Goal: Feedback & Contribution: Submit feedback/report problem

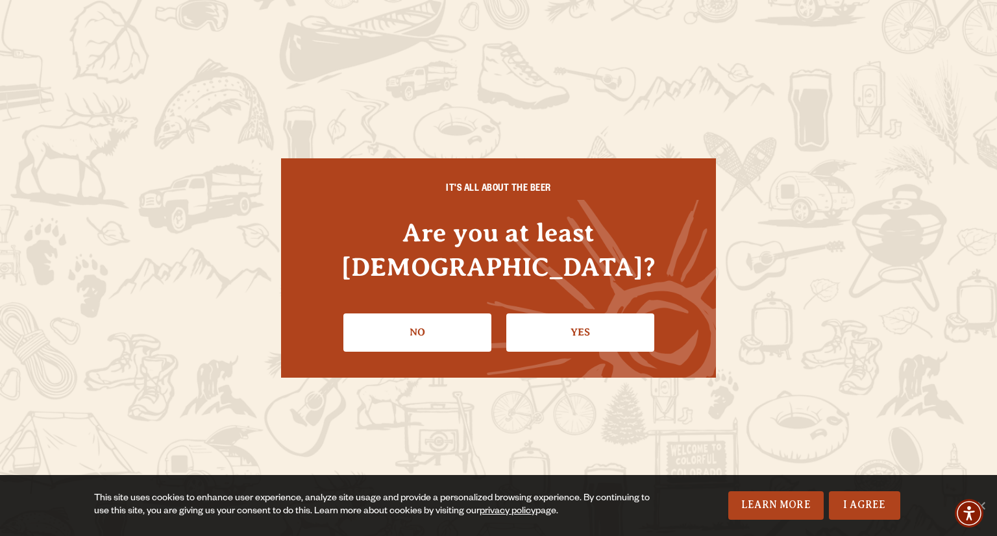
click at [584, 313] on link "Yes" at bounding box center [580, 332] width 148 height 38
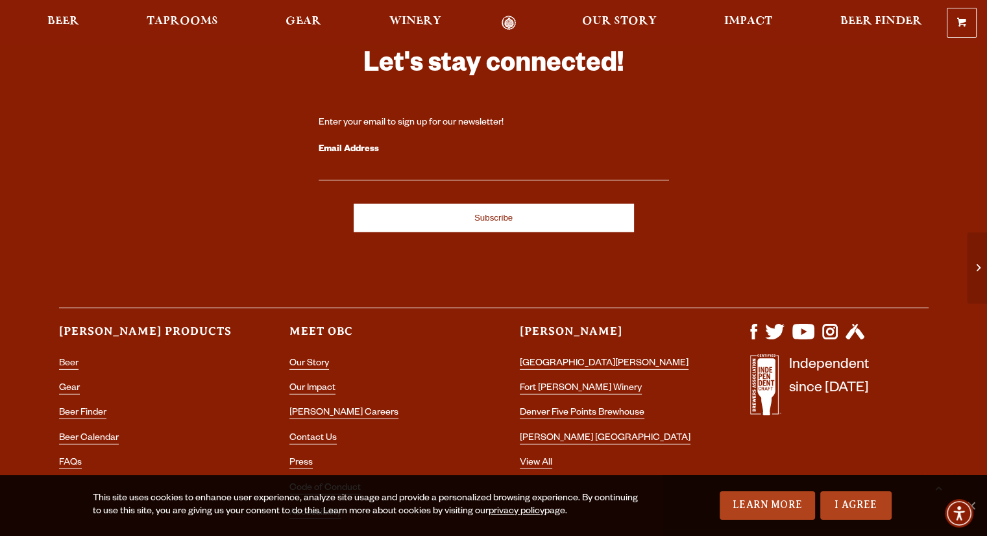
scroll to position [3829, 0]
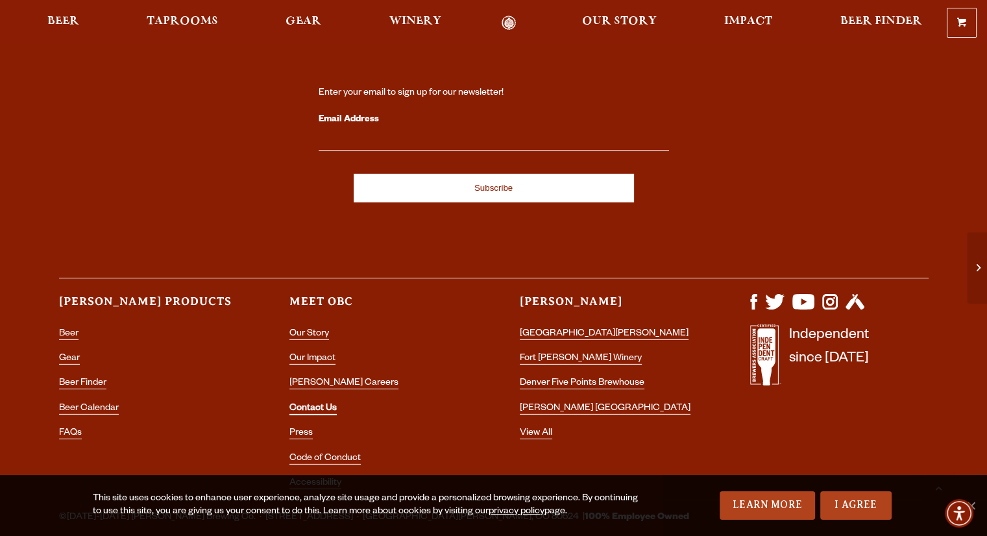
click at [312, 404] on link "Contact Us" at bounding box center [312, 410] width 47 height 12
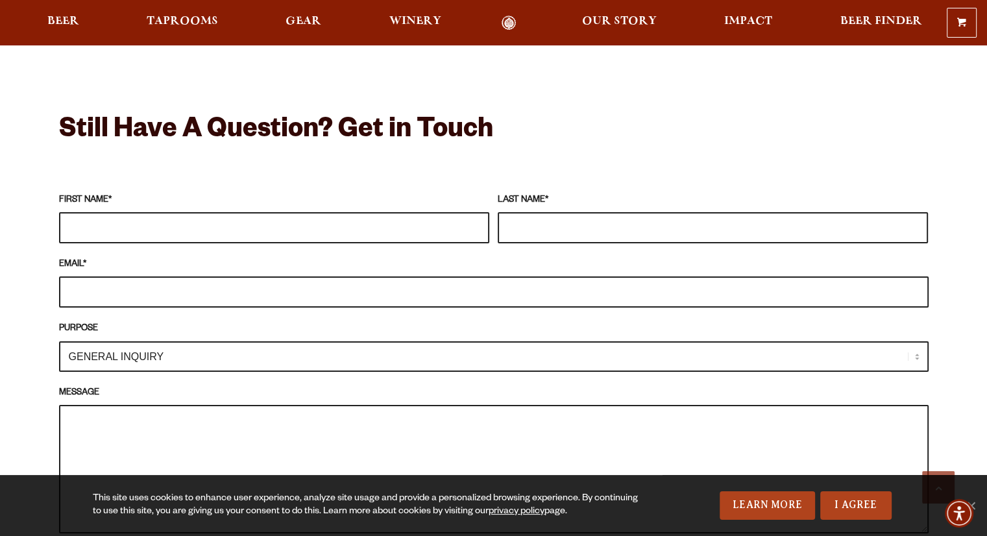
scroll to position [1103, 0]
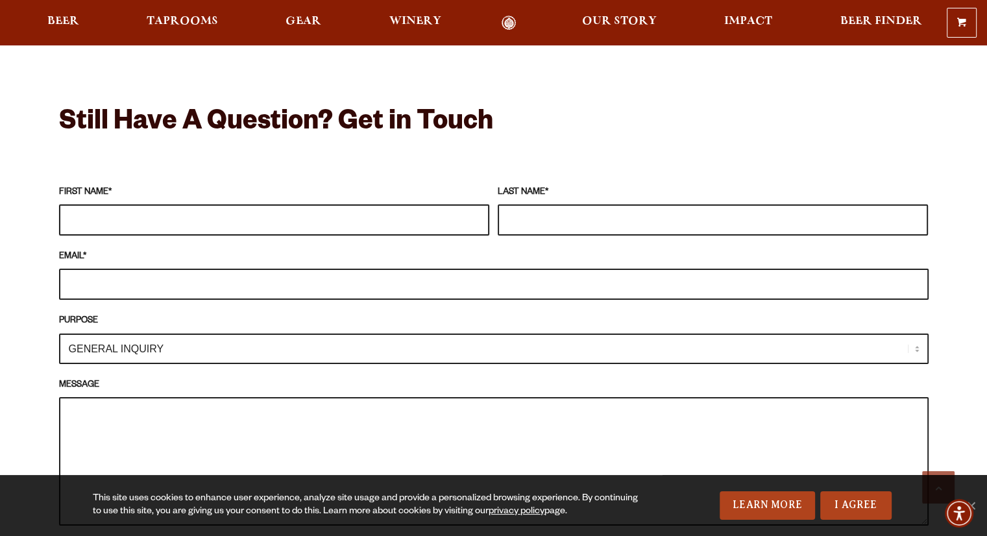
click at [318, 204] on input "FIRST NAME *" at bounding box center [274, 219] width 430 height 31
type input "[PERSON_NAME]"
type input "Schwein"
type input "tom.schwein@comcast.net"
click at [183, 334] on select "GENERAL INQUIRY TAPROOM / BREWERY WINERY BOOK A TOUR MEDIA INQUIRY GEAR SHOP OD…" at bounding box center [494, 349] width 870 height 31
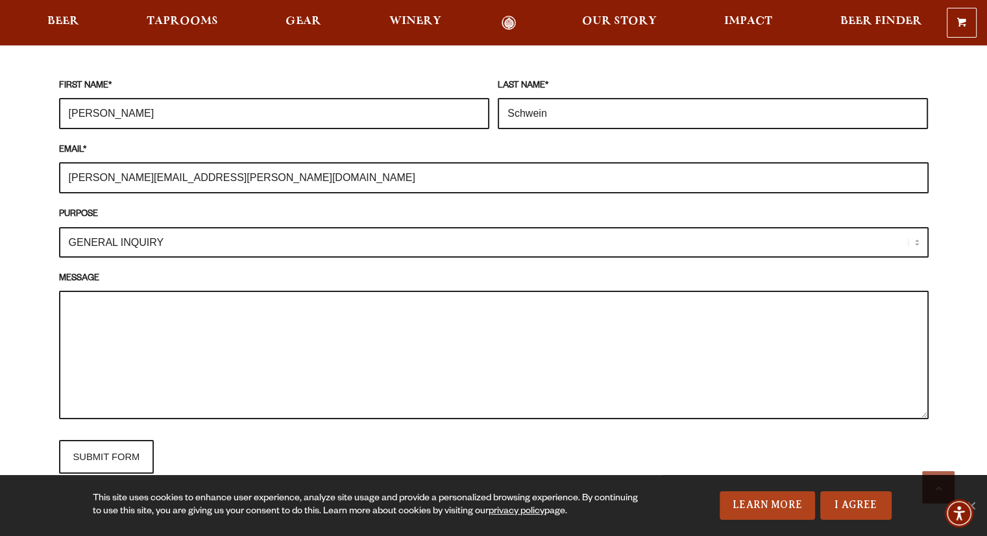
scroll to position [1233, 0]
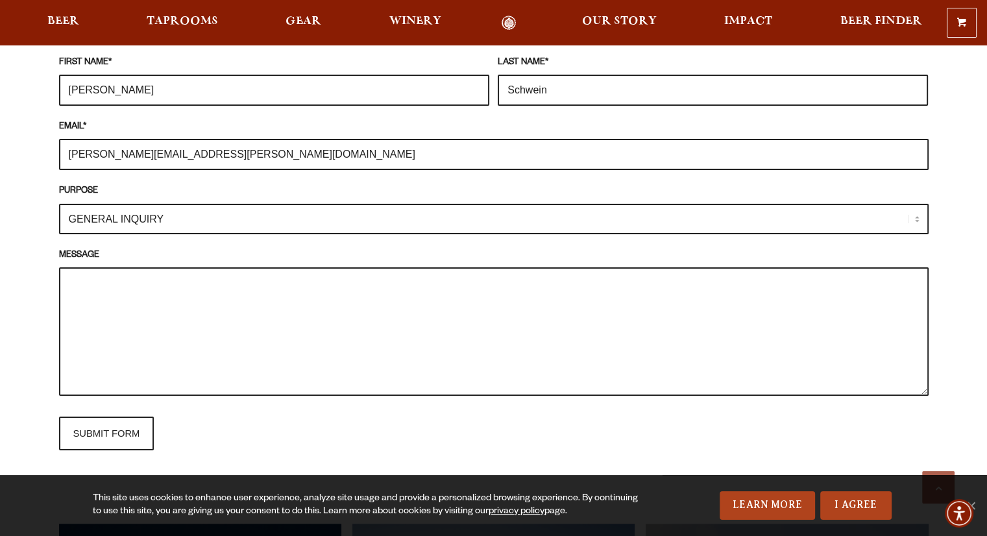
click at [195, 204] on select "GENERAL INQUIRY TAPROOM / BREWERY WINERY BOOK A TOUR MEDIA INQUIRY GEAR SHOP OD…" at bounding box center [494, 219] width 870 height 31
click at [117, 267] on textarea "MESSAGE" at bounding box center [494, 331] width 870 height 129
paste textarea "Subject: Partnership Opportunity with Team Samaritan, a cycling and running tea…"
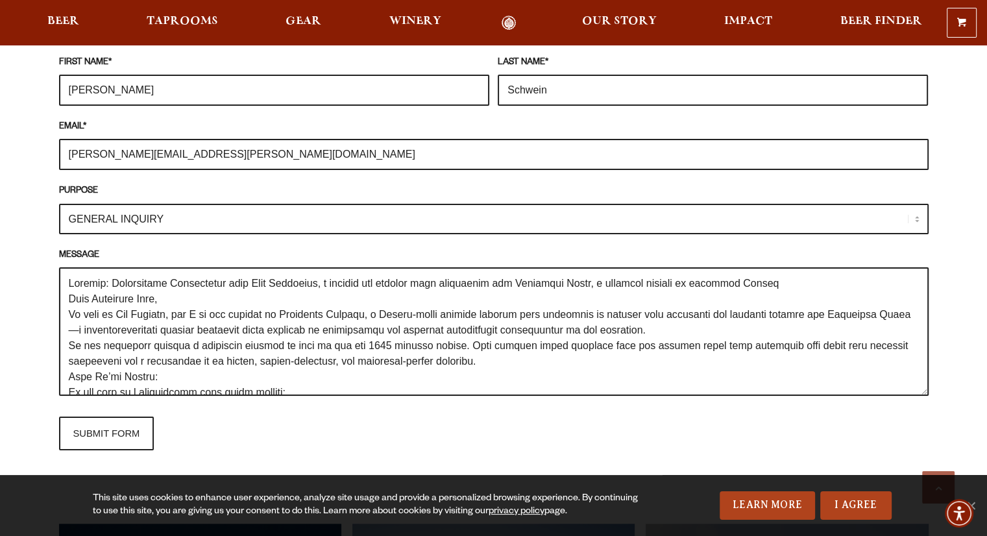
scroll to position [0, 0]
click at [69, 278] on textarea "MESSAGE" at bounding box center [494, 331] width 870 height 129
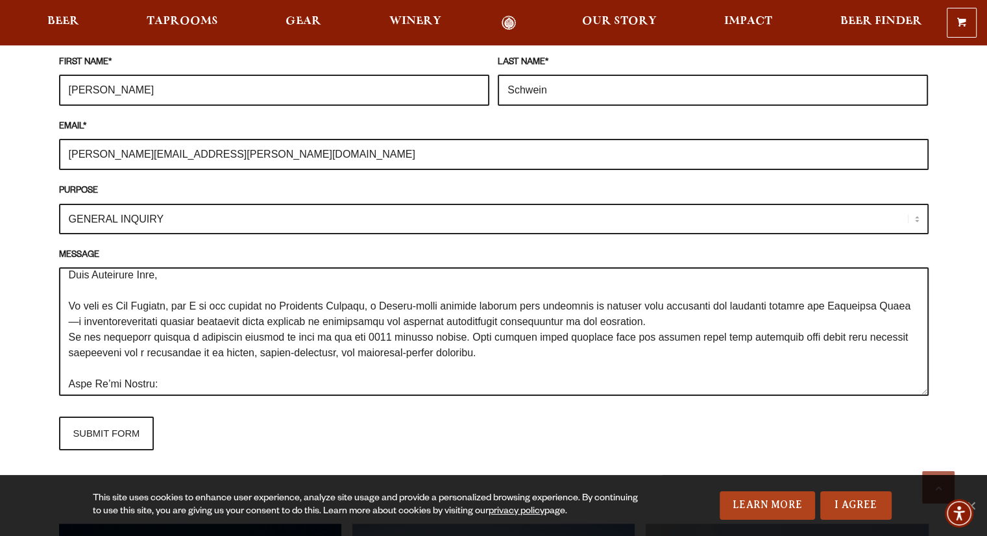
scroll to position [10, 0]
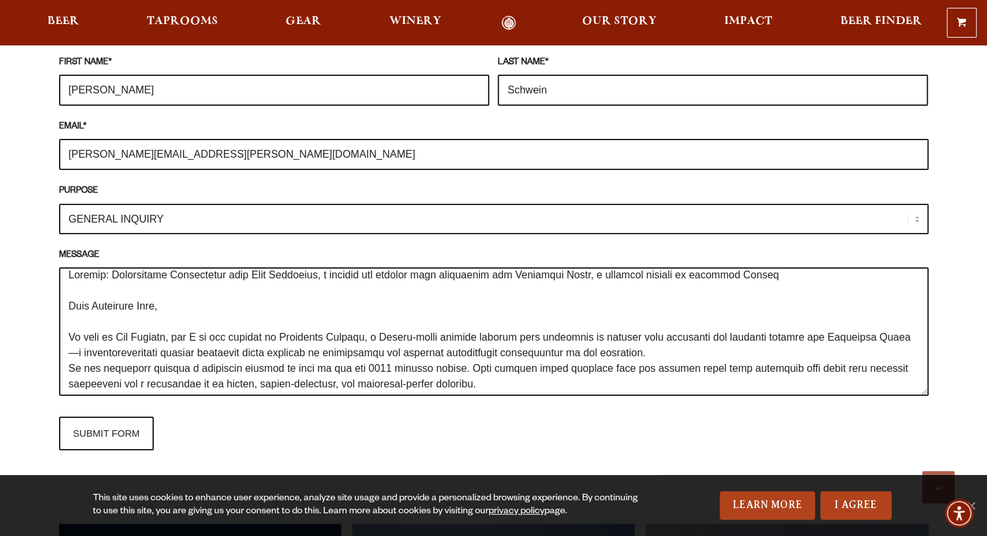
type textarea "Subject: Partnership Opportunity with Team Samaritan, a cycling and running tea…"
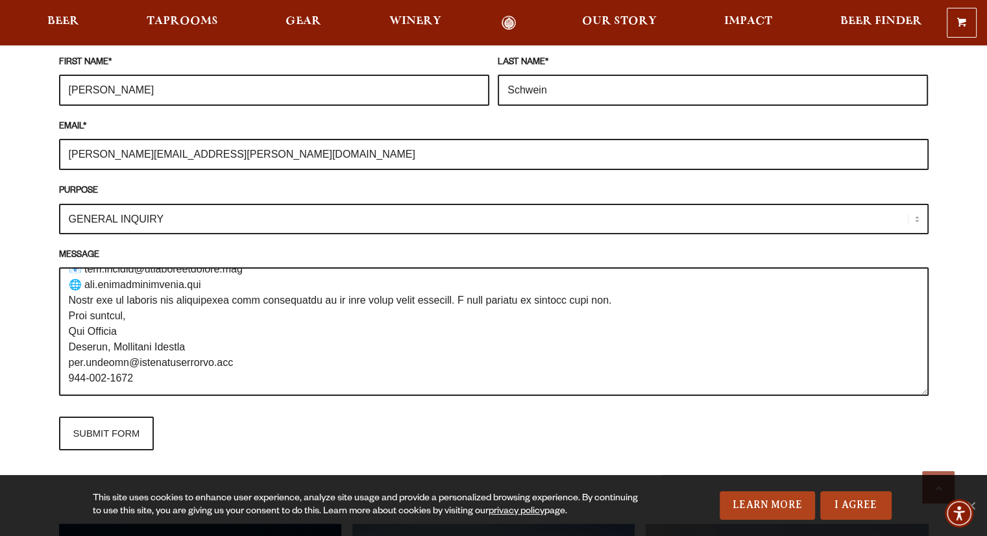
scroll to position [452, 0]
drag, startPoint x: 66, startPoint y: 263, endPoint x: 218, endPoint y: 387, distance: 197.0
click at [218, 387] on fieldset "FIRST NAME * Tom LAST NAME * Schwein EMAIL * tom.schwein@comcast.net PURPOSE GE…" at bounding box center [494, 253] width 870 height 408
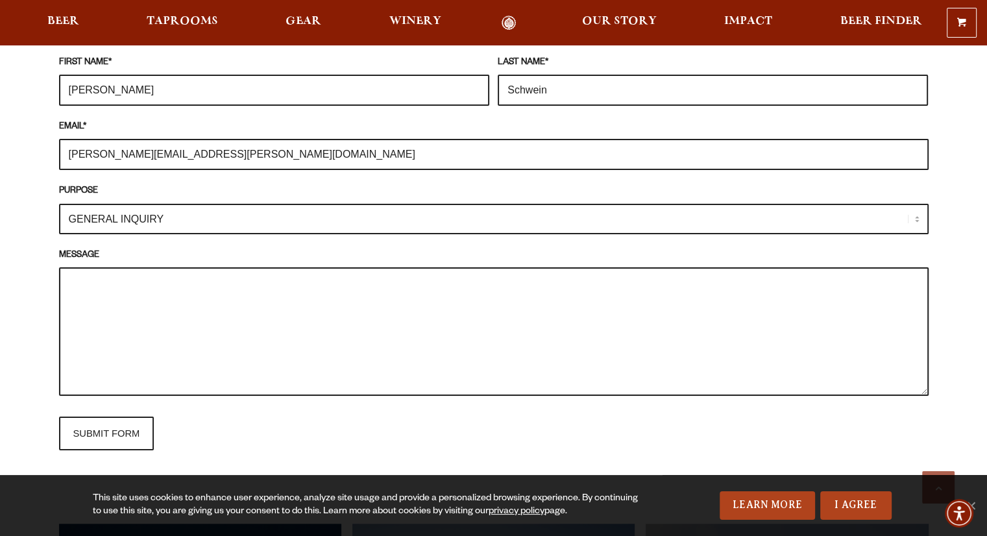
scroll to position [0, 0]
click at [73, 267] on textarea "MESSAGE" at bounding box center [494, 331] width 870 height 129
paste textarea "Subject: Partnership Opportunity with Team Samaritan, a cycling and running tea…"
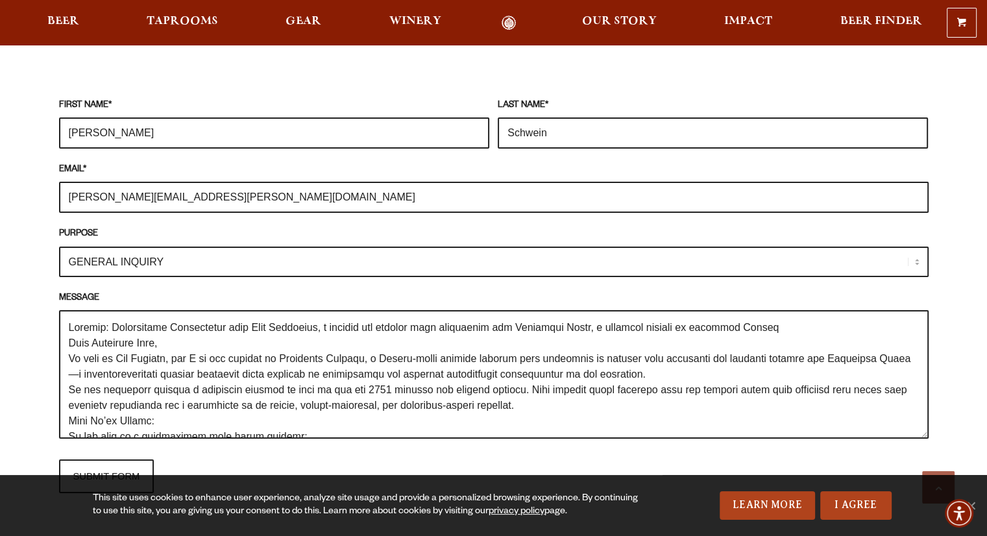
scroll to position [1168, 0]
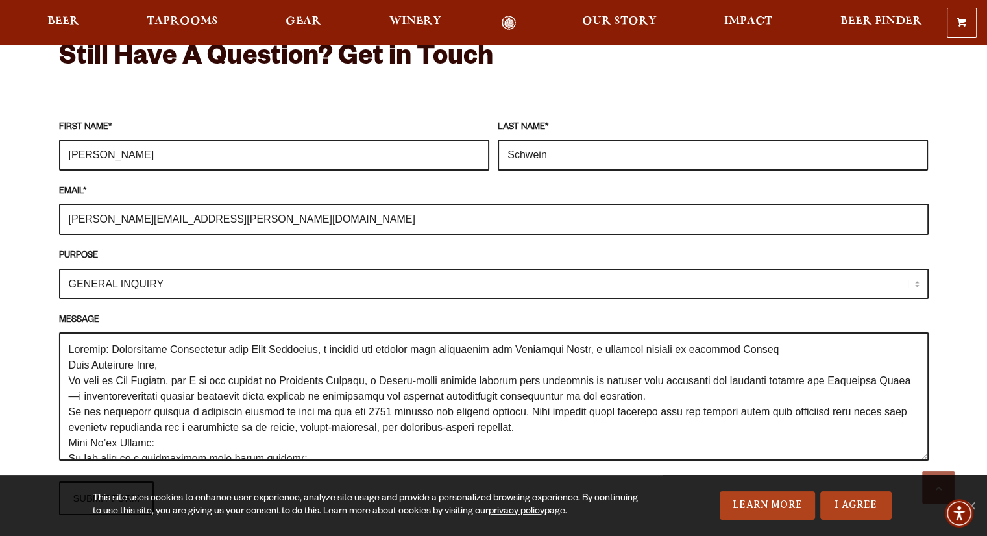
click at [68, 342] on textarea "MESSAGE" at bounding box center [494, 396] width 870 height 129
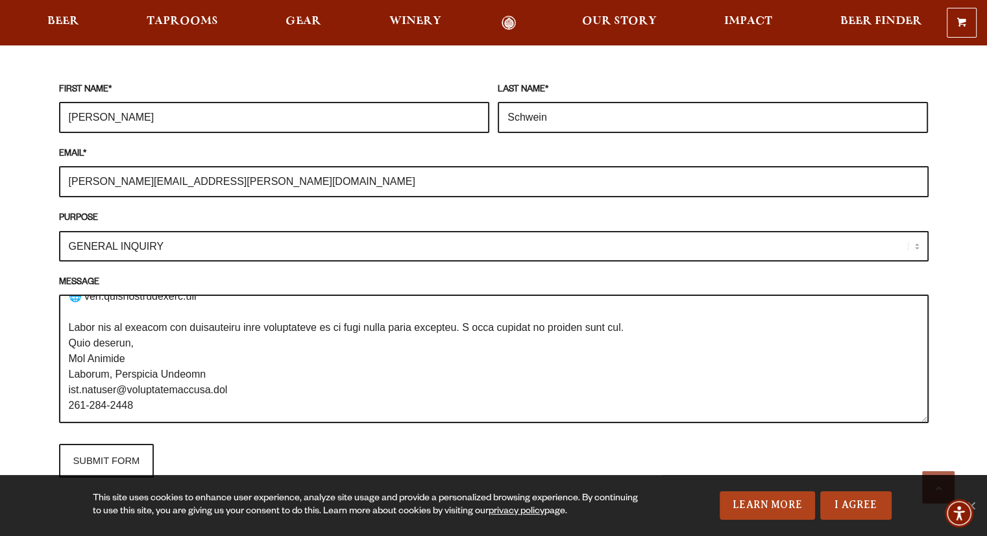
scroll to position [1363, 0]
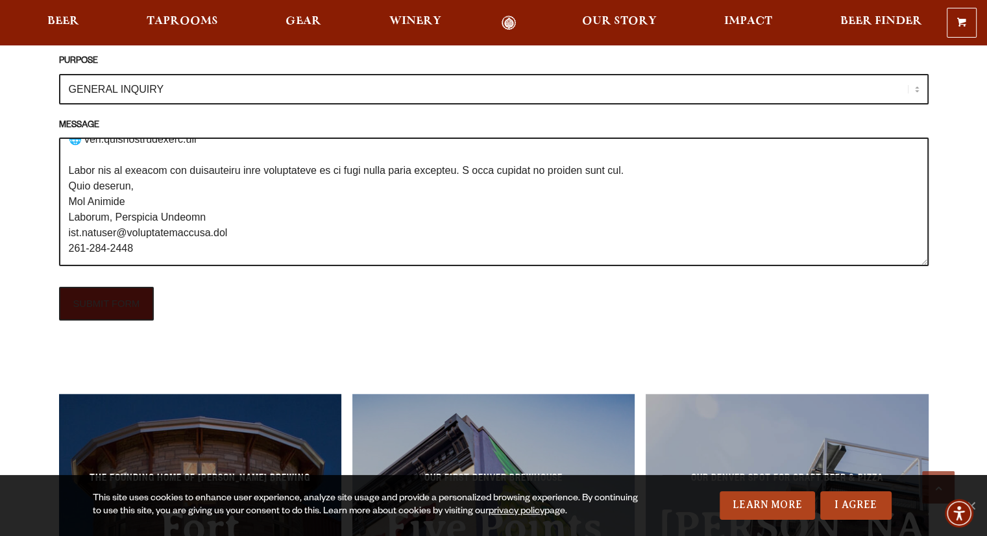
type textarea "Subject: Partnership Opportunity with Team Samaritan, a cycling and running tea…"
click at [112, 287] on input "SUBMIT FORM" at bounding box center [106, 304] width 95 height 34
type input "Sending"
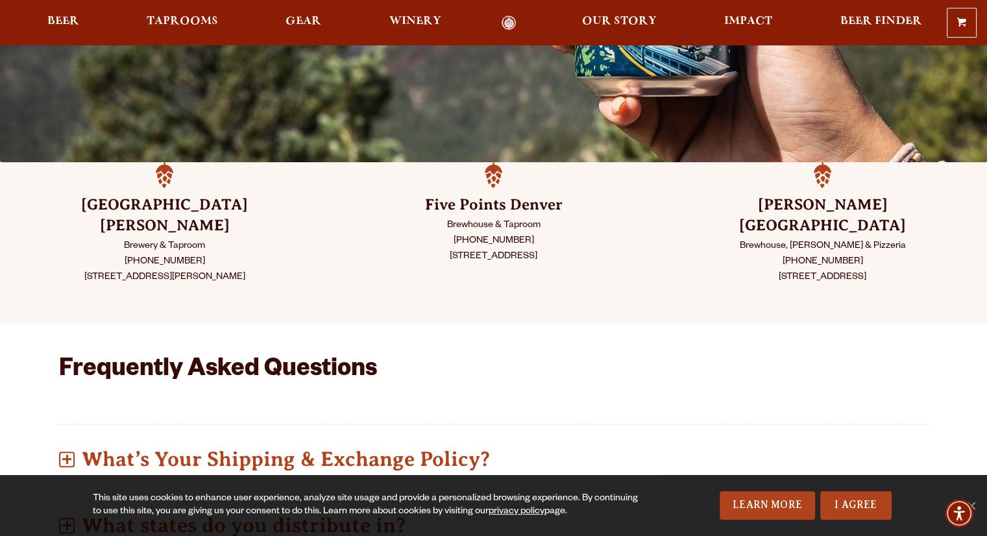
scroll to position [0, 0]
